Goal: Navigation & Orientation: Find specific page/section

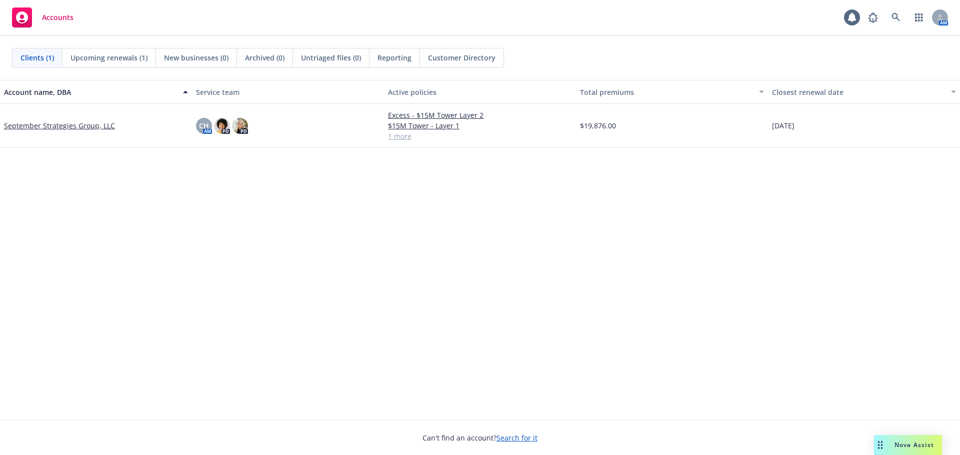
click at [334, 280] on div "Account name, DBA Service team Active policies Total premiums Closest renewal d…" at bounding box center [480, 250] width 960 height 340
